Goal: Information Seeking & Learning: Learn about a topic

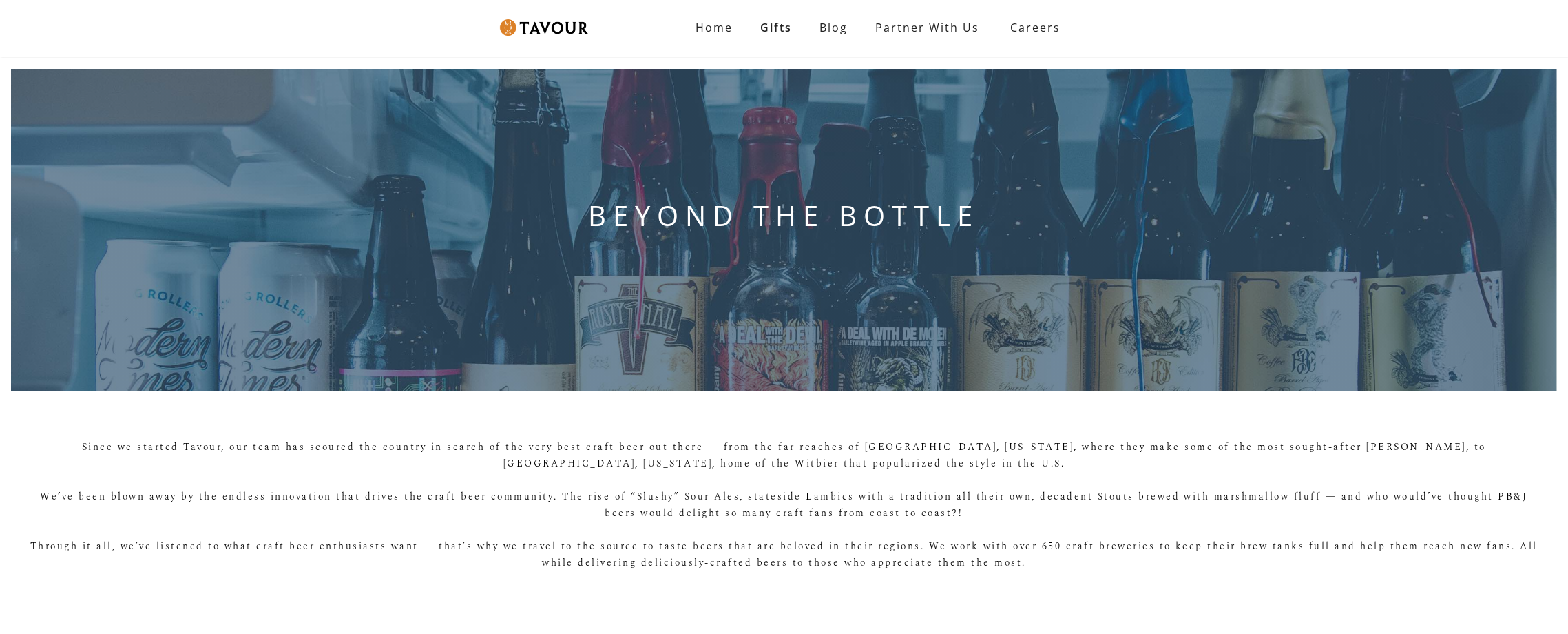
click at [89, 85] on div "BEYOND THE BOTTLE" at bounding box center [784, 230] width 1568 height 345
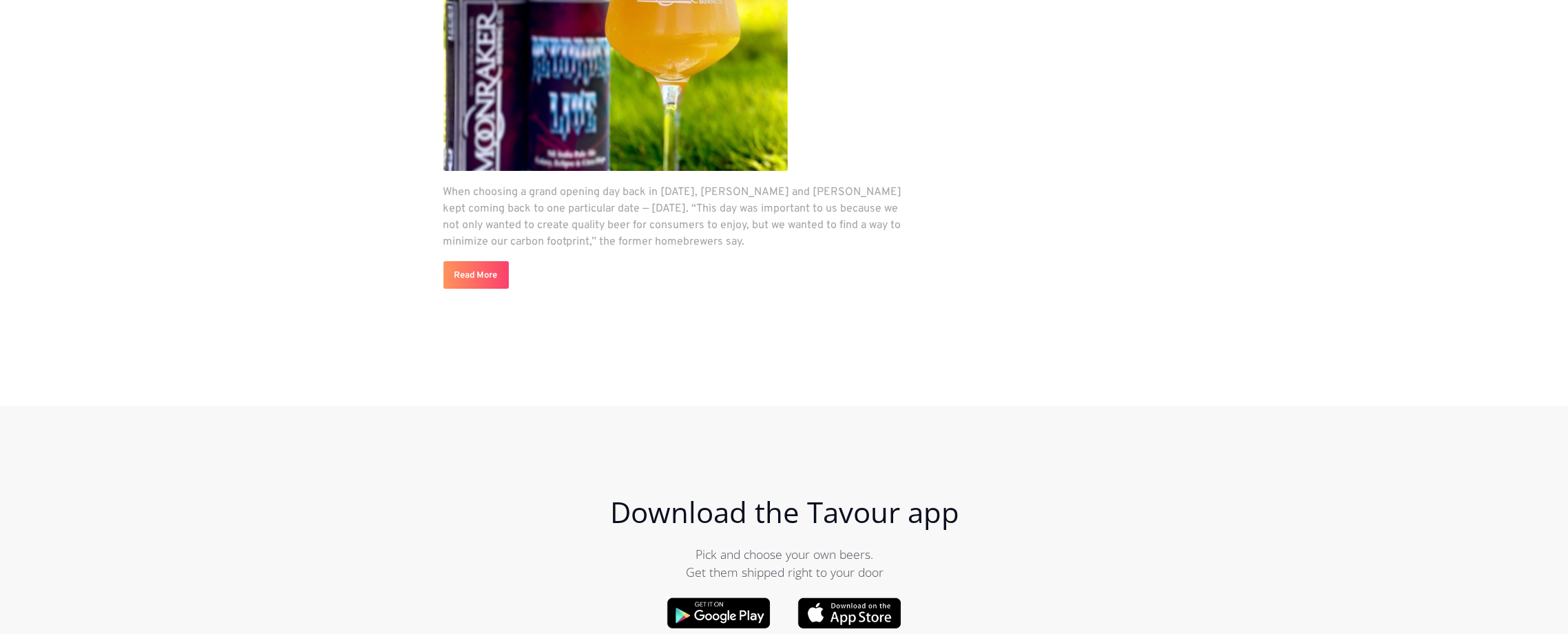
scroll to position [4193, 0]
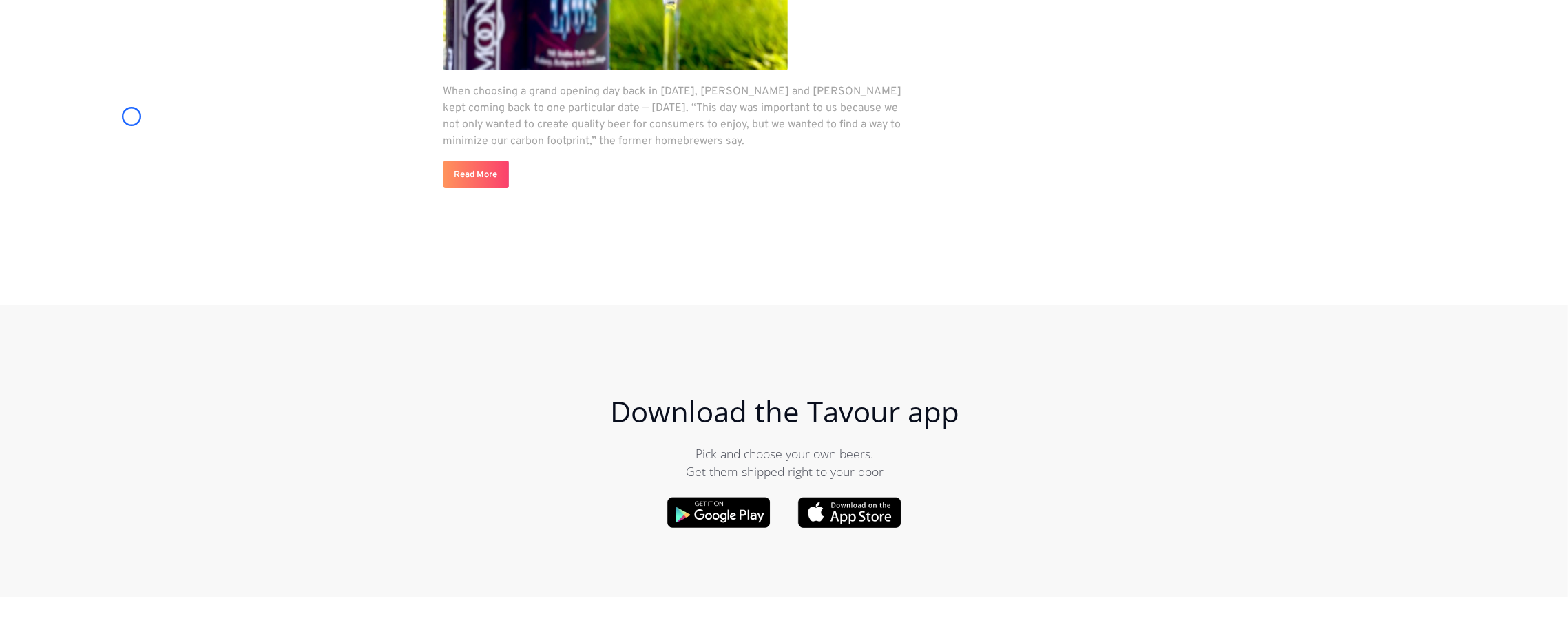
scroll to position [4891, 0]
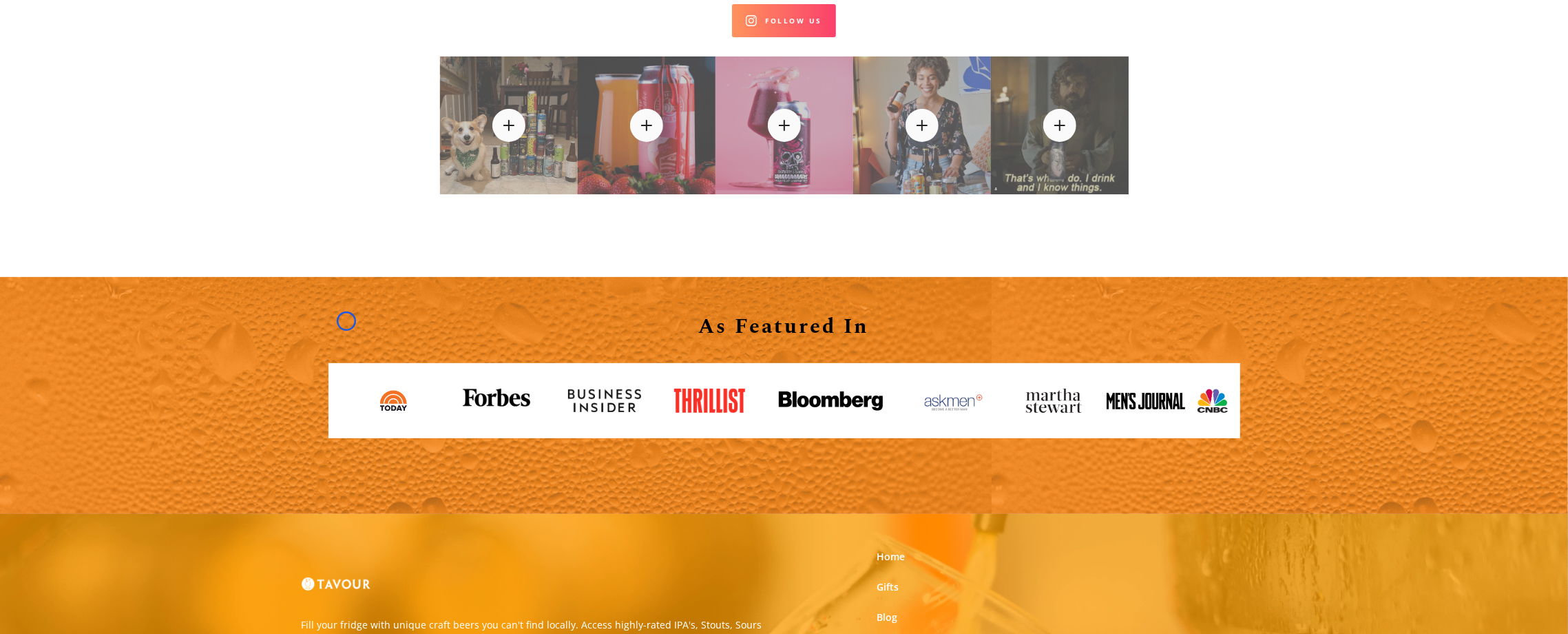
click at [346, 390] on link at bounding box center [340, 401] width 22 height 22
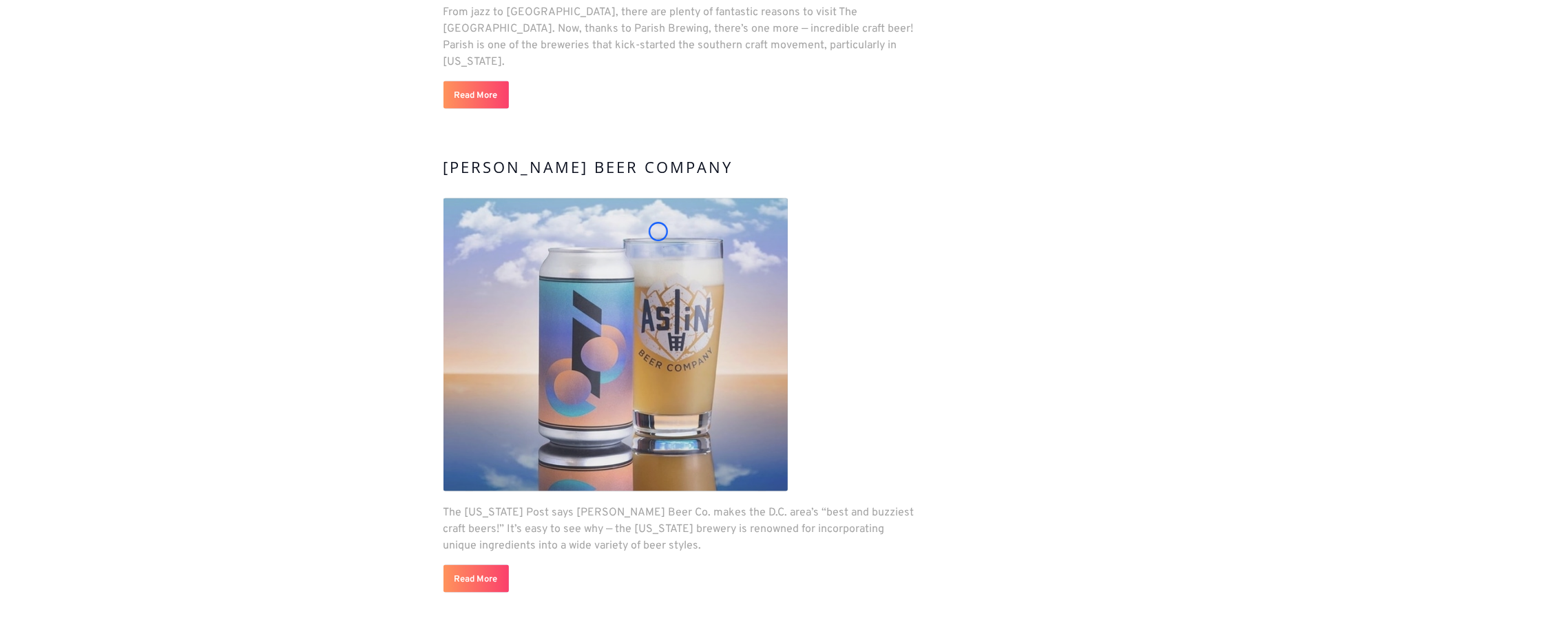
click at [659, 231] on img at bounding box center [616, 345] width 345 height 293
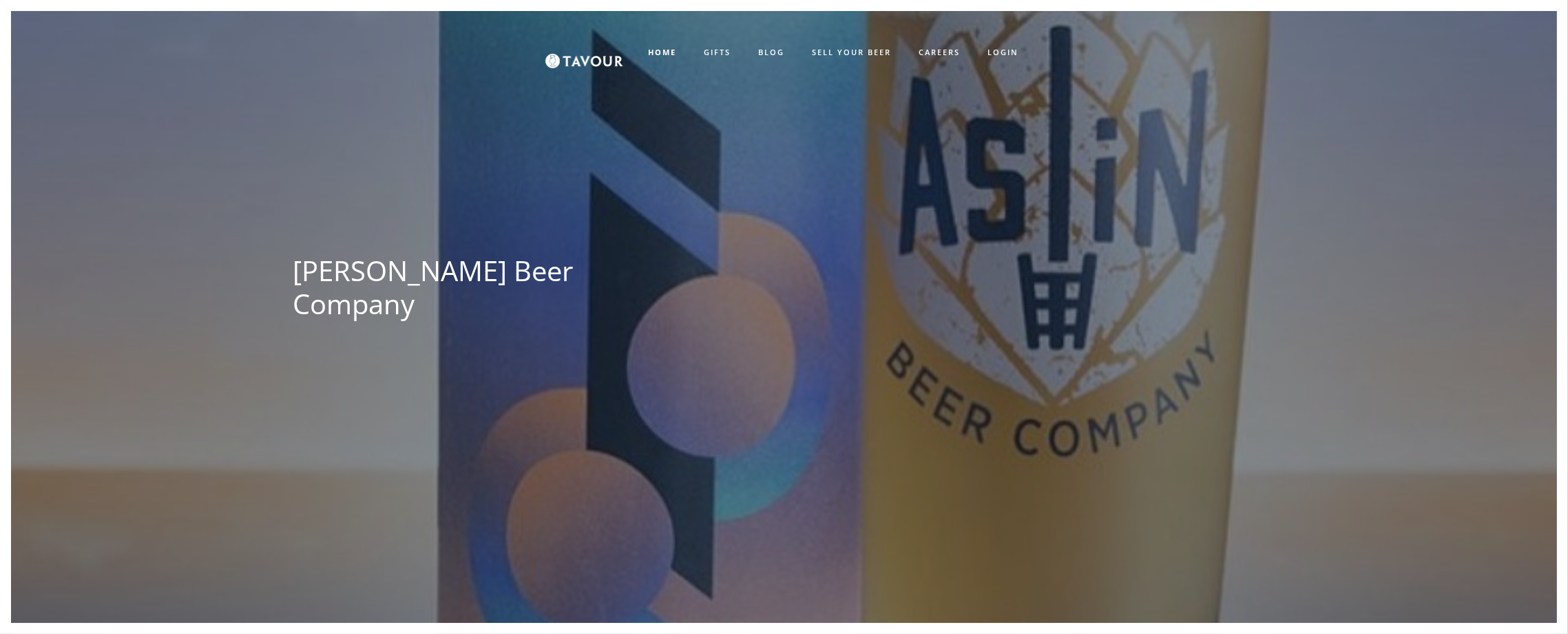
click at [659, 231] on div "[PERSON_NAME] Beer Company [GEOGRAPHIC_DATA]" at bounding box center [784, 328] width 1491 height 634
click at [120, 85] on div "[PERSON_NAME] Beer Company [GEOGRAPHIC_DATA]" at bounding box center [784, 328] width 1491 height 634
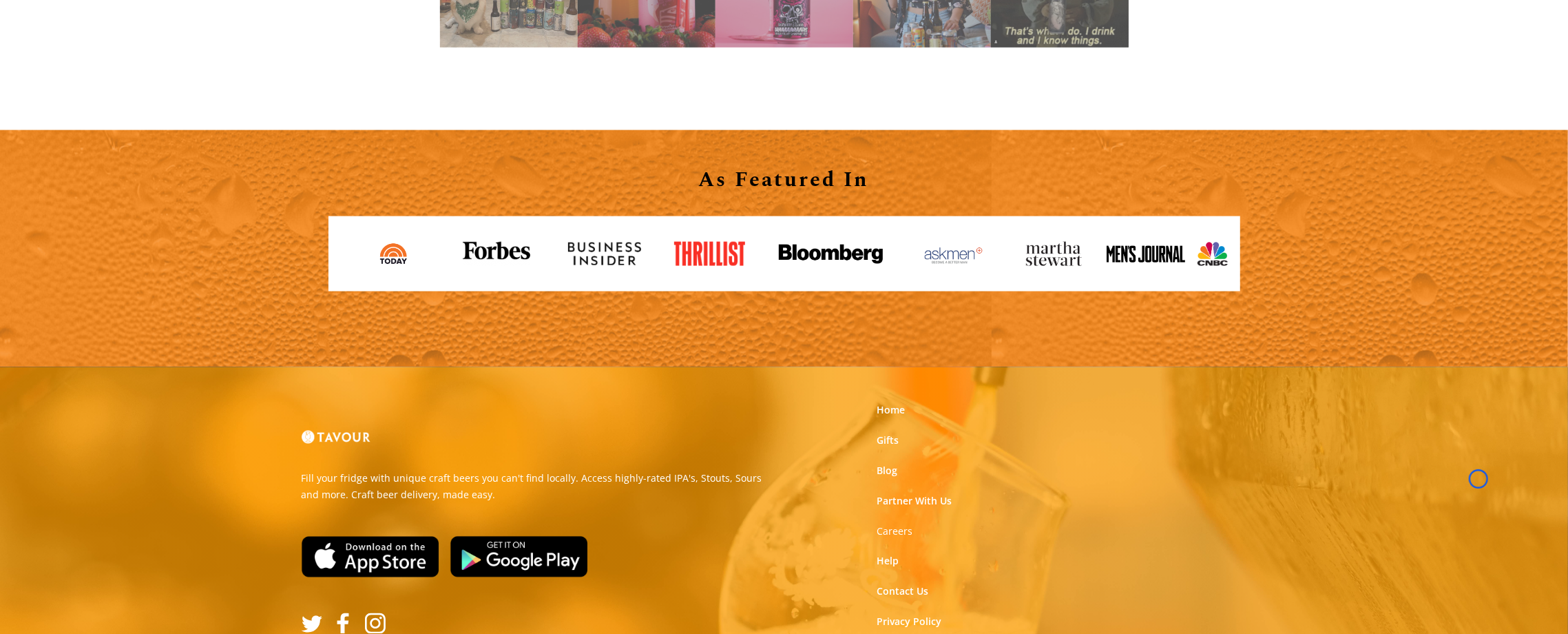
scroll to position [1880, 0]
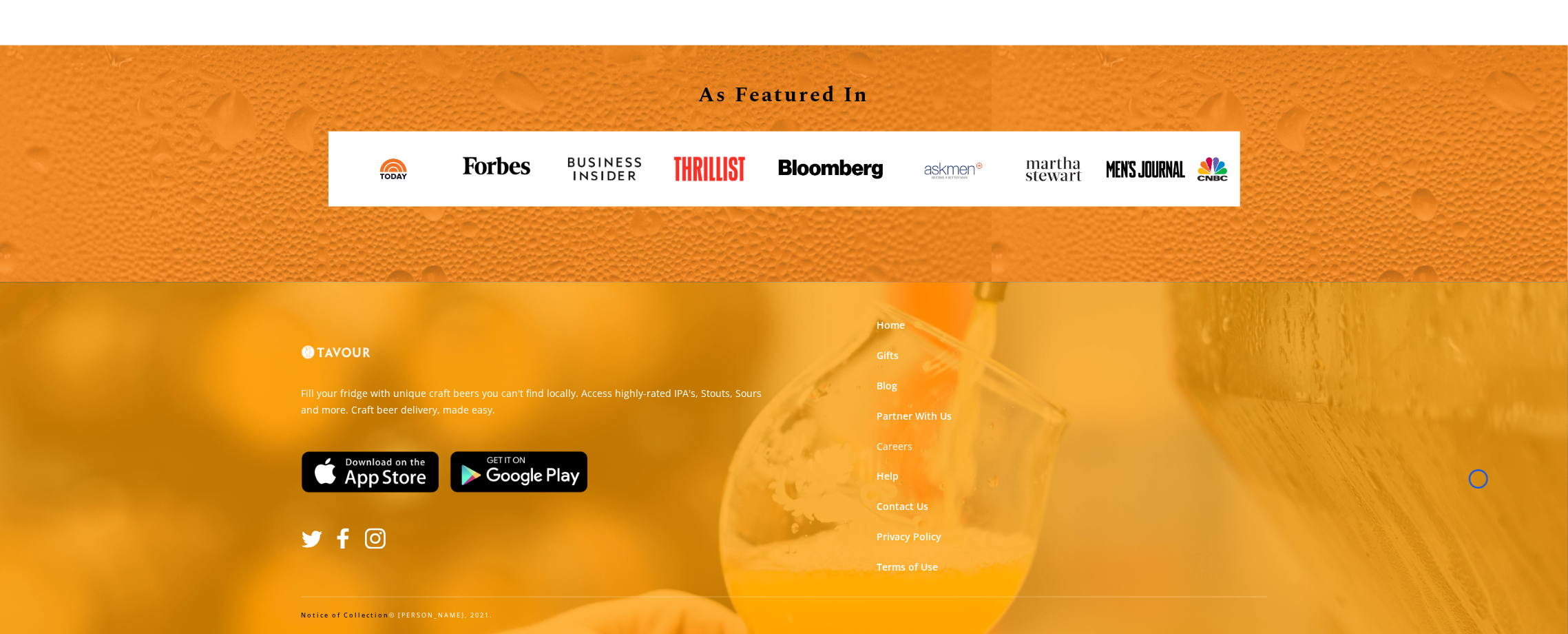
click at [120, 85] on div "As Featured In" at bounding box center [784, 164] width 1568 height 237
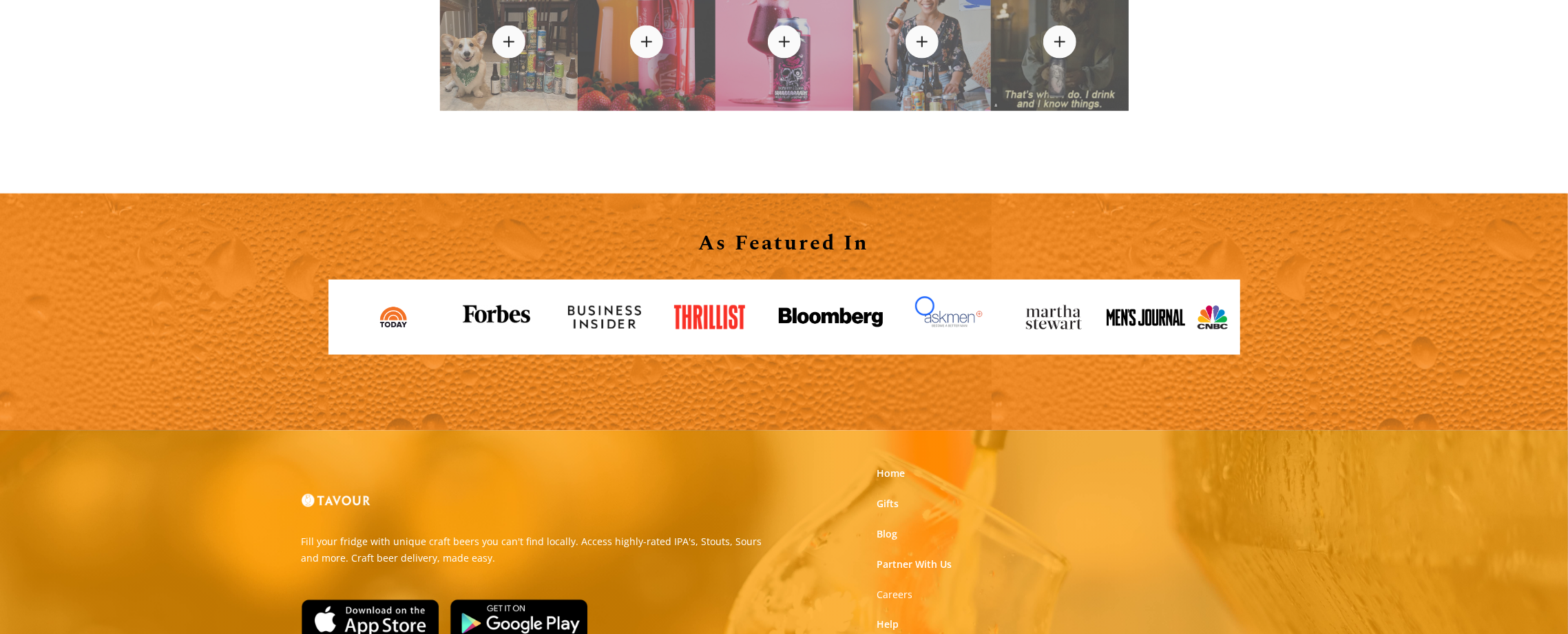
click at [925, 306] on img at bounding box center [953, 317] width 77 height 24
